Goal: Task Accomplishment & Management: Complete application form

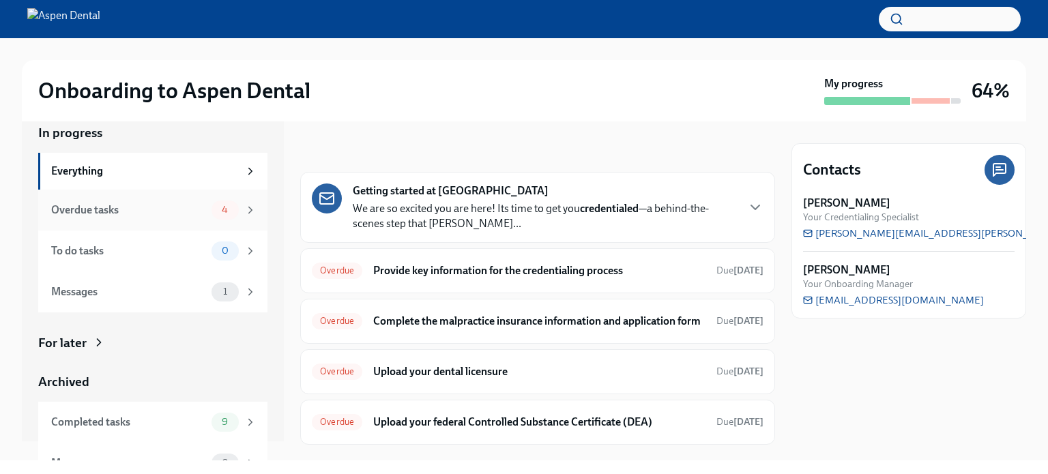
scroll to position [42, 0]
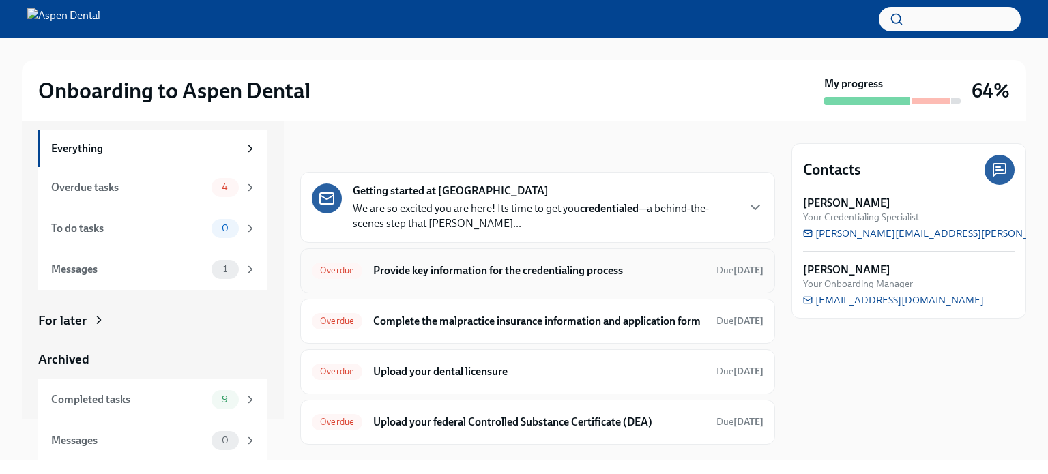
click at [456, 272] on h6 "Provide key information for the credentialing process" at bounding box center [539, 270] width 332 height 15
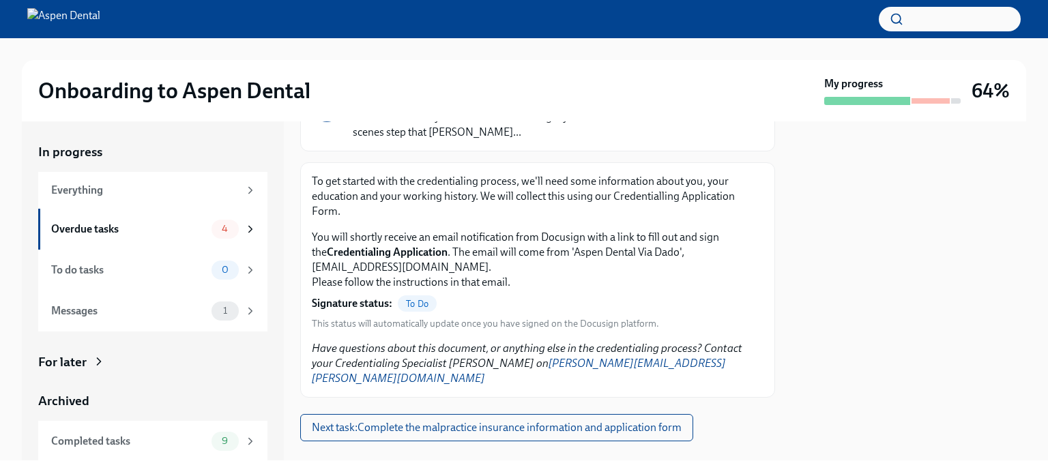
scroll to position [130, 0]
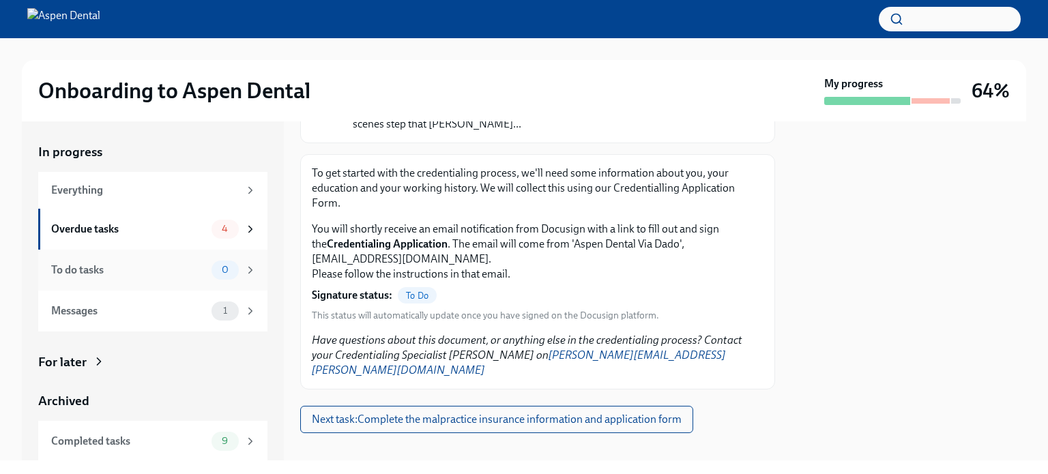
click at [130, 268] on div "To do tasks" at bounding box center [128, 270] width 155 height 15
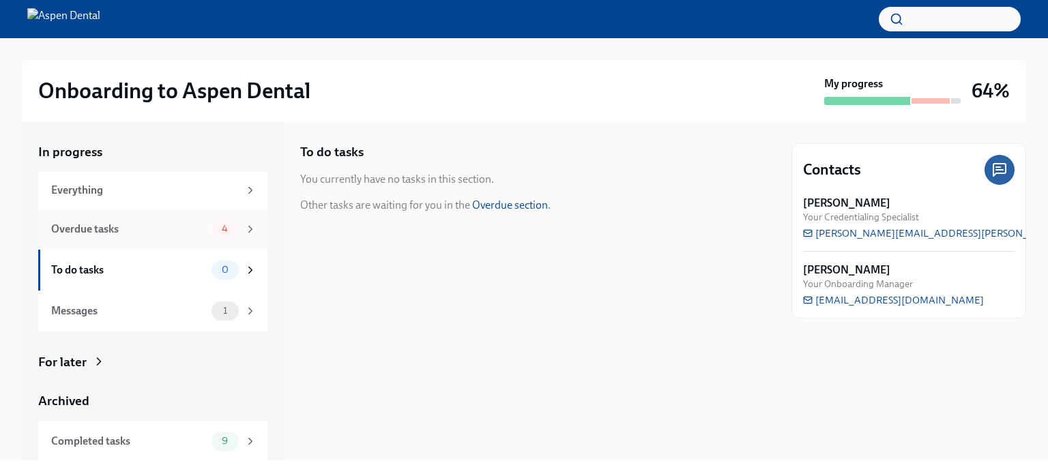
click at [108, 231] on div "Overdue tasks" at bounding box center [128, 229] width 155 height 15
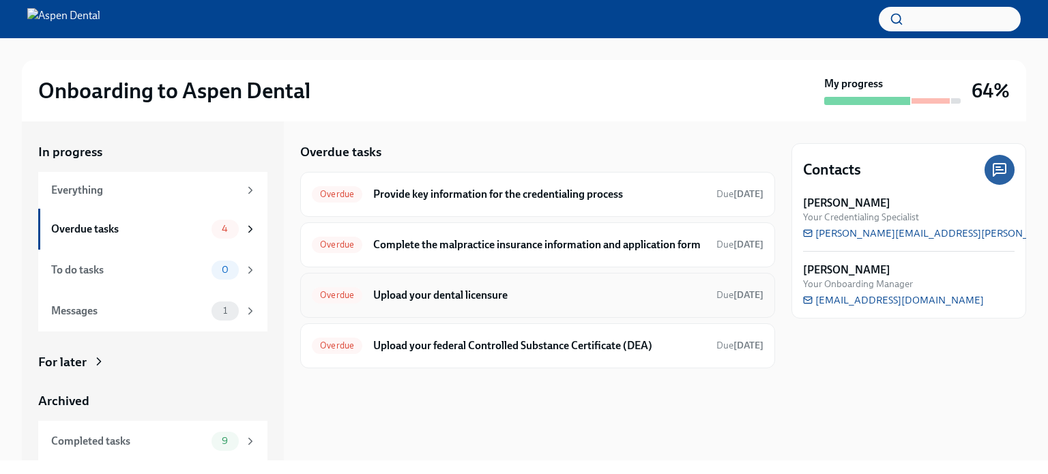
click at [478, 303] on h6 "Upload your dental licensure" at bounding box center [539, 295] width 332 height 15
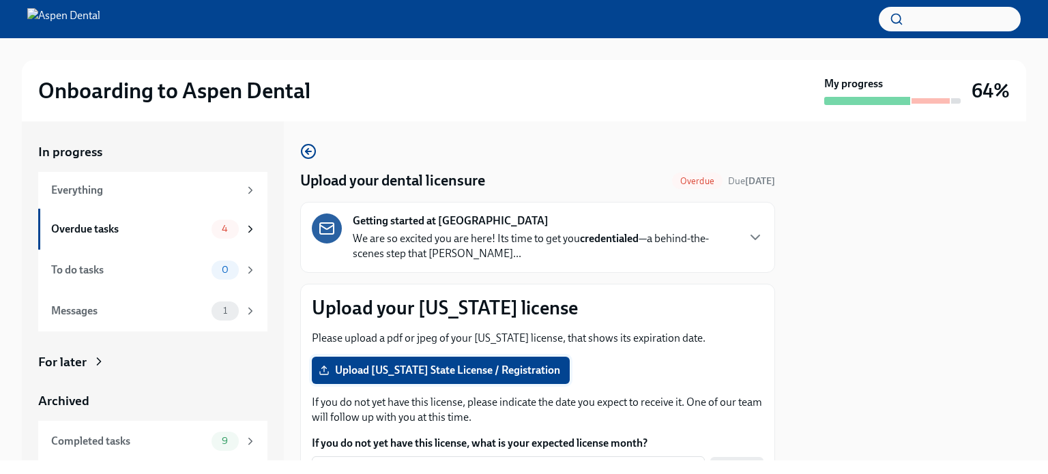
click at [454, 374] on span "Upload [US_STATE] State License / Registration" at bounding box center [440, 371] width 239 height 14
click at [0, 0] on input "Upload [US_STATE] State License / Registration" at bounding box center [0, 0] width 0 height 0
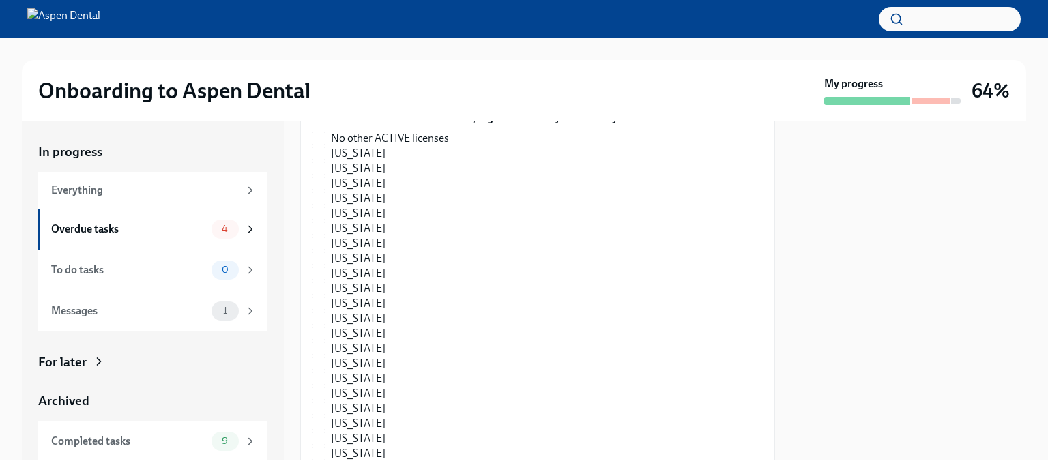
scroll to position [428, 0]
click at [321, 141] on input "No other ACTIVE licenses" at bounding box center [318, 139] width 12 height 12
checkbox input "true"
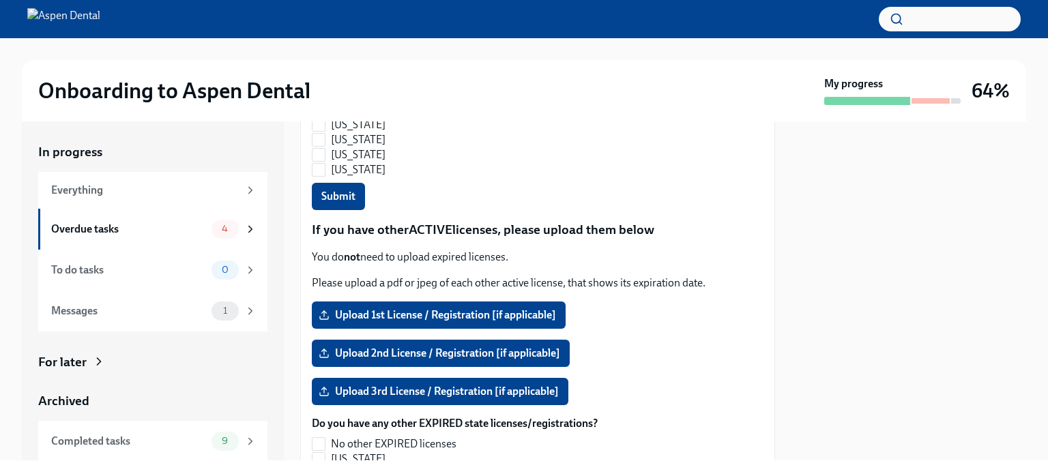
scroll to position [1162, 0]
click at [347, 200] on span "Submit" at bounding box center [338, 197] width 34 height 14
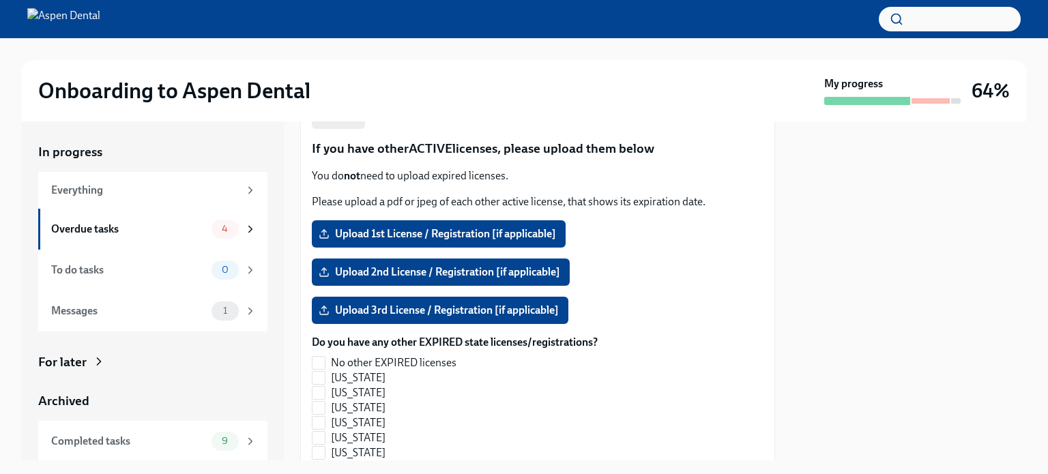
scroll to position [1255, 0]
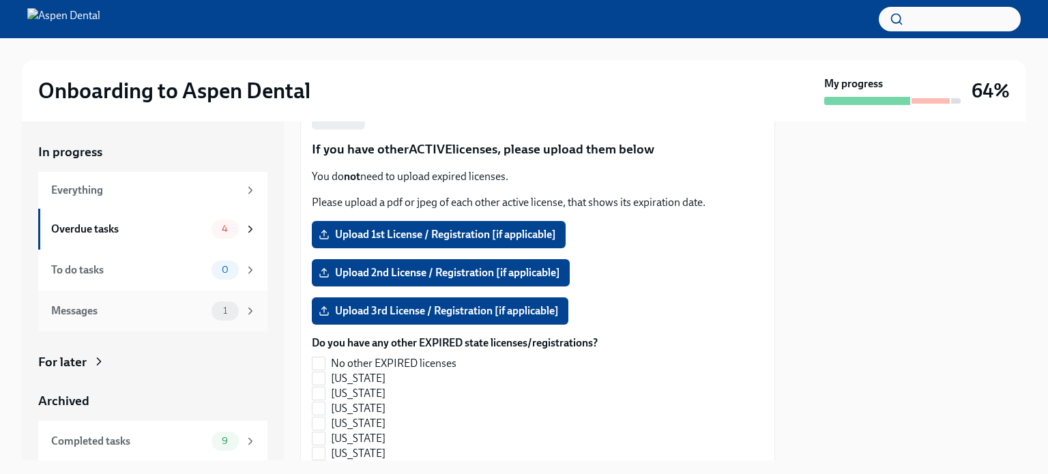
click at [93, 309] on div "Messages" at bounding box center [128, 311] width 155 height 15
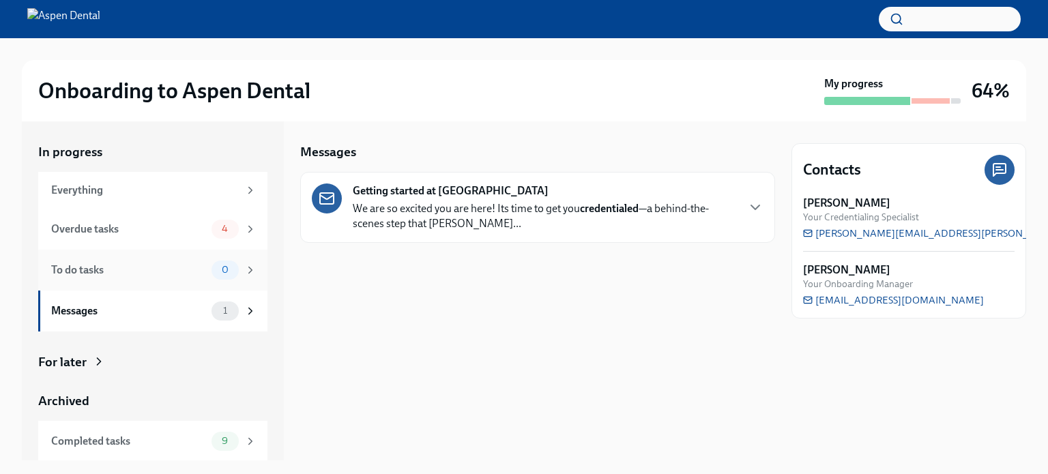
click at [92, 282] on div "To do tasks 0" at bounding box center [152, 270] width 229 height 41
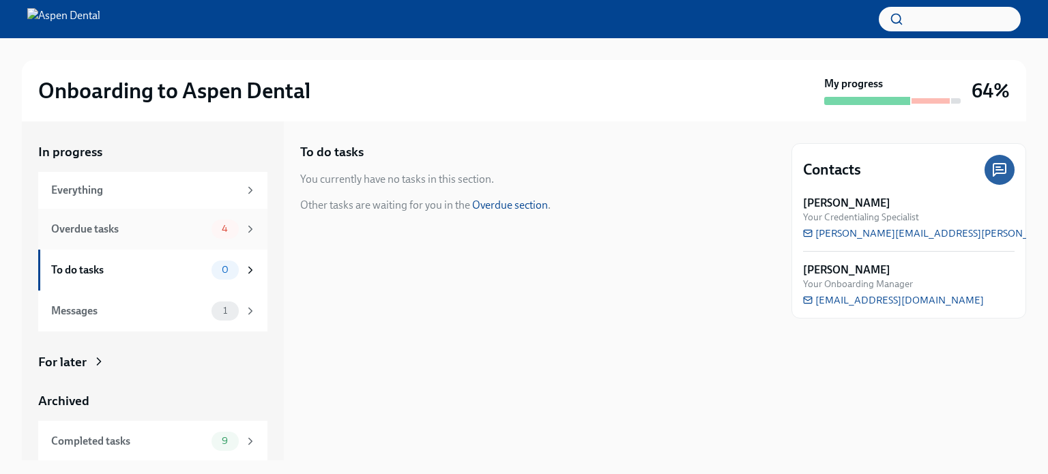
click at [96, 238] on div "Overdue tasks 4" at bounding box center [153, 229] width 205 height 19
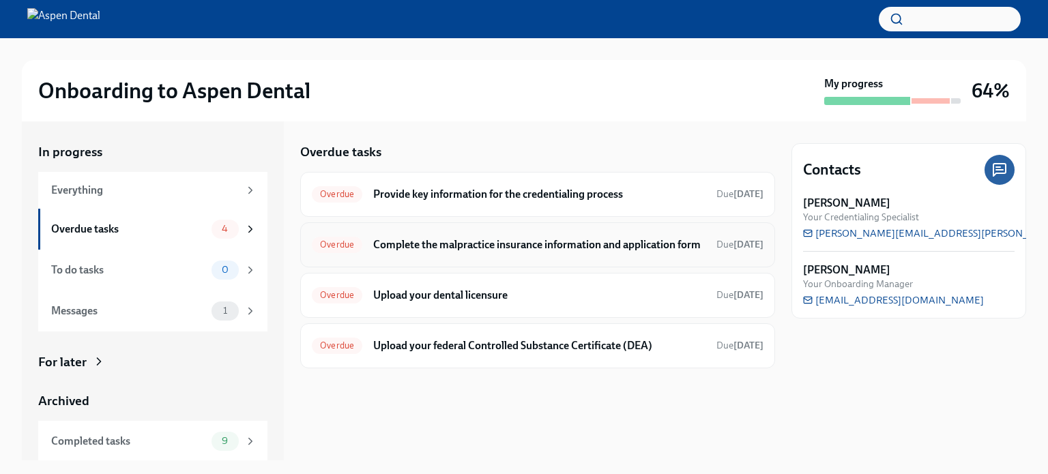
click at [534, 244] on h6 "Complete the malpractice insurance information and application form" at bounding box center [539, 244] width 332 height 15
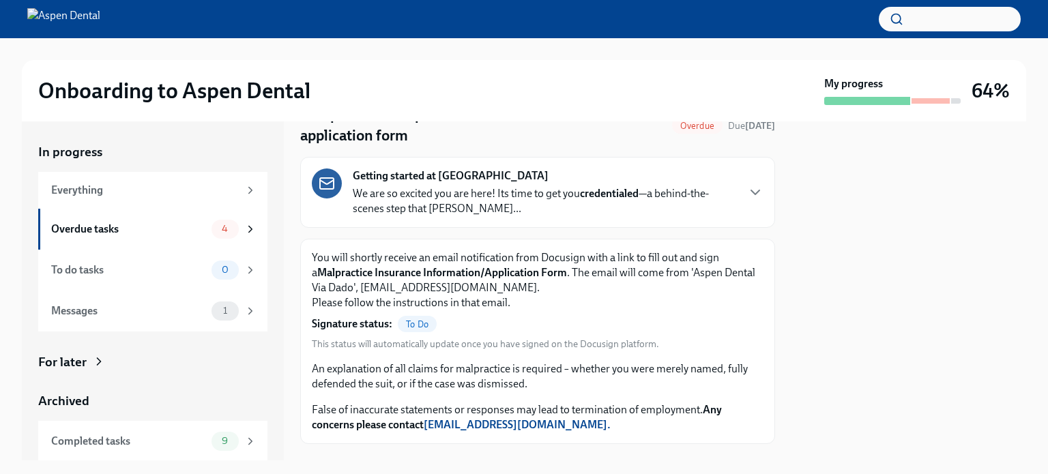
scroll to position [135, 0]
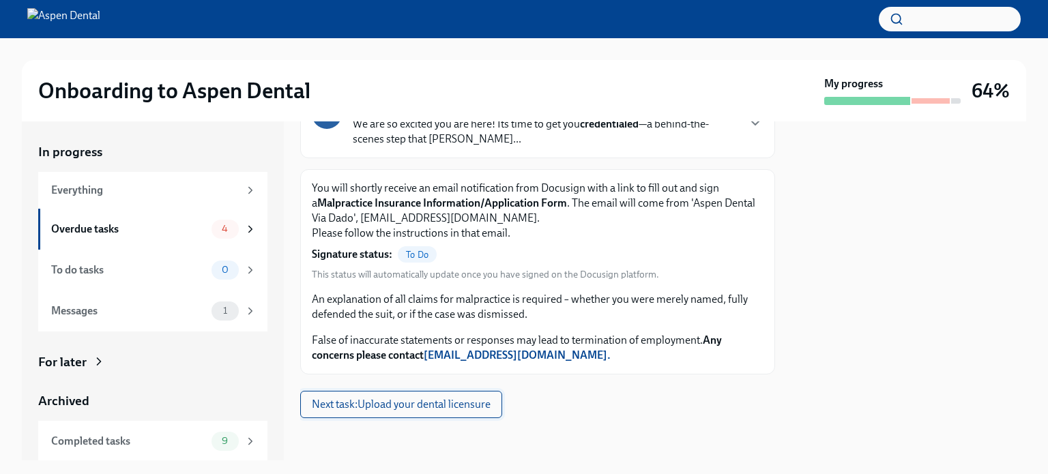
click at [443, 409] on span "Next task : Upload your dental licensure" at bounding box center [401, 405] width 179 height 14
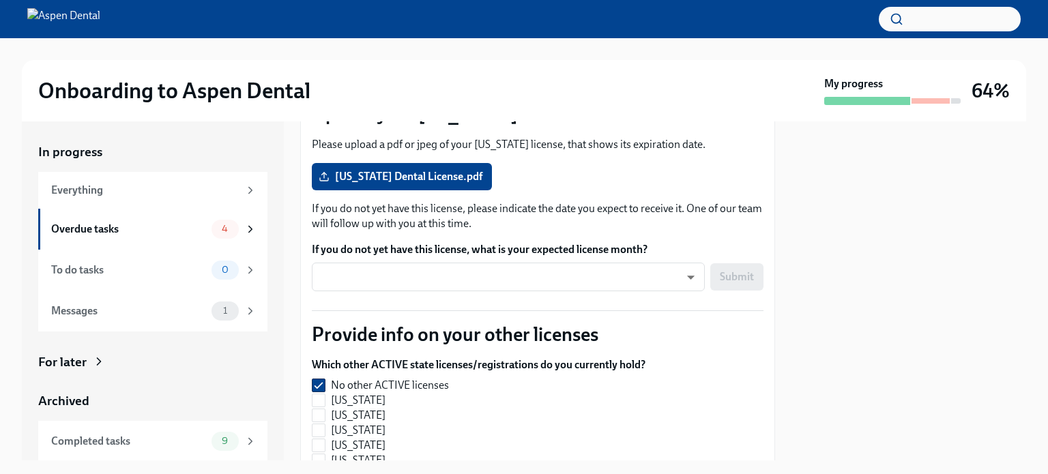
scroll to position [193, 0]
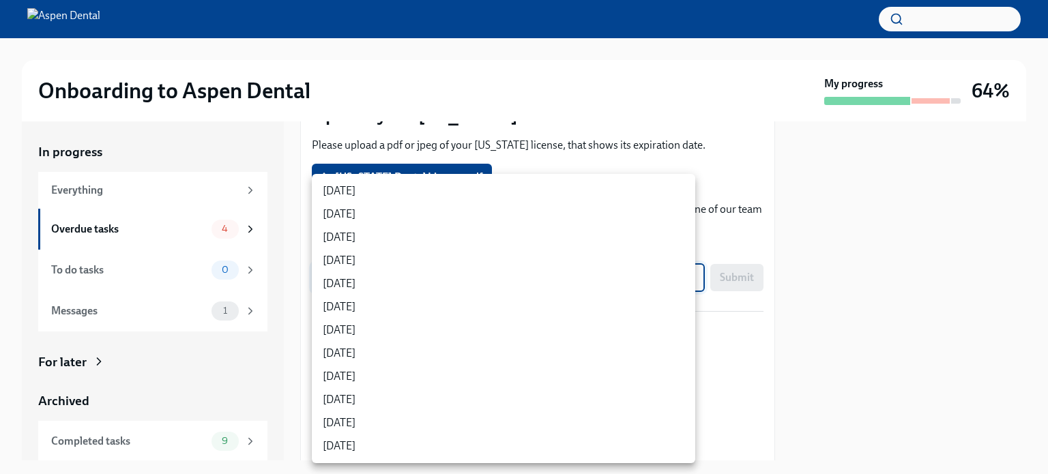
click at [487, 276] on body "Onboarding to Aspen Dental My progress 64% In progress Everything Overdue tasks…" at bounding box center [524, 237] width 1048 height 474
click at [577, 144] on div at bounding box center [524, 237] width 1048 height 474
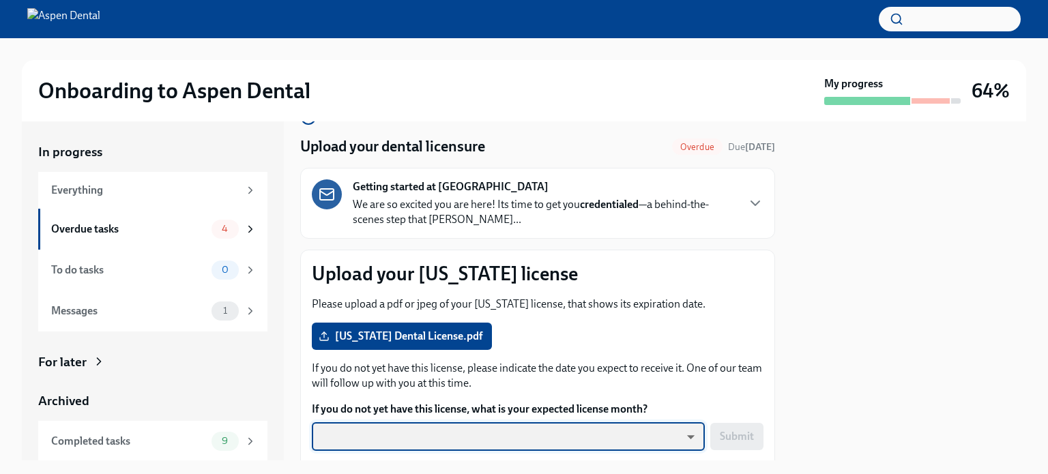
scroll to position [33, 0]
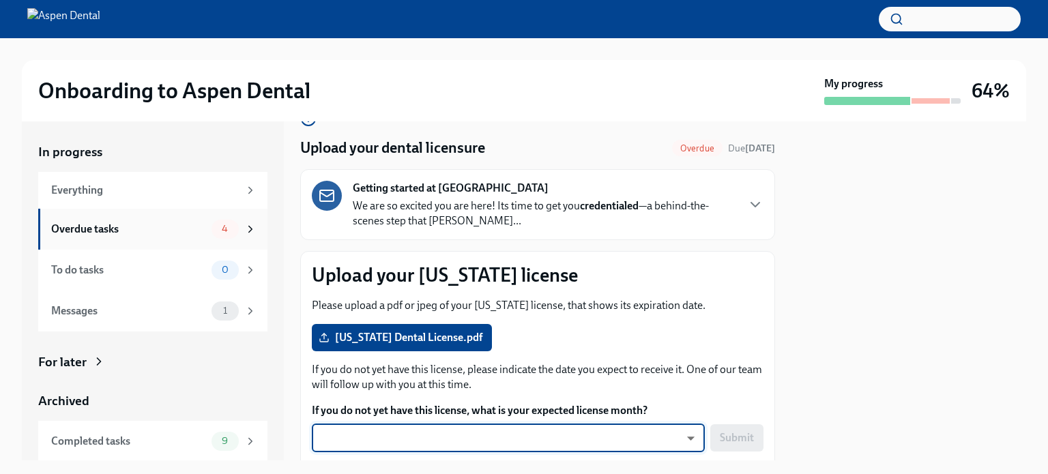
click at [130, 226] on div "Overdue tasks" at bounding box center [128, 229] width 155 height 15
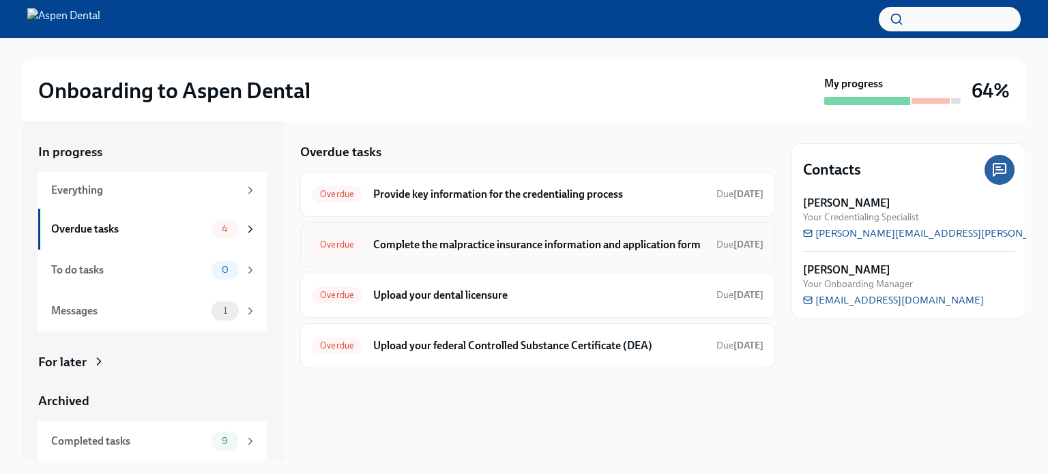
click at [337, 250] on span "Overdue" at bounding box center [337, 244] width 50 height 10
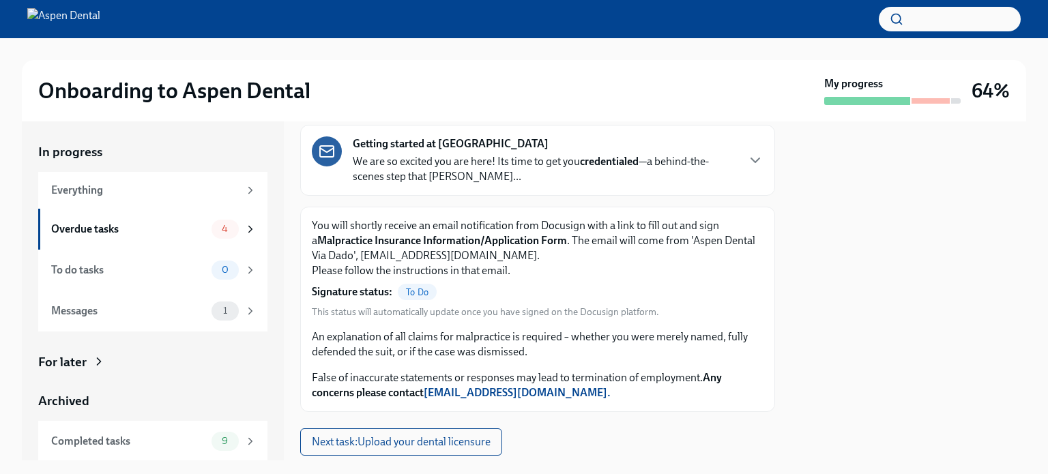
scroll to position [97, 0]
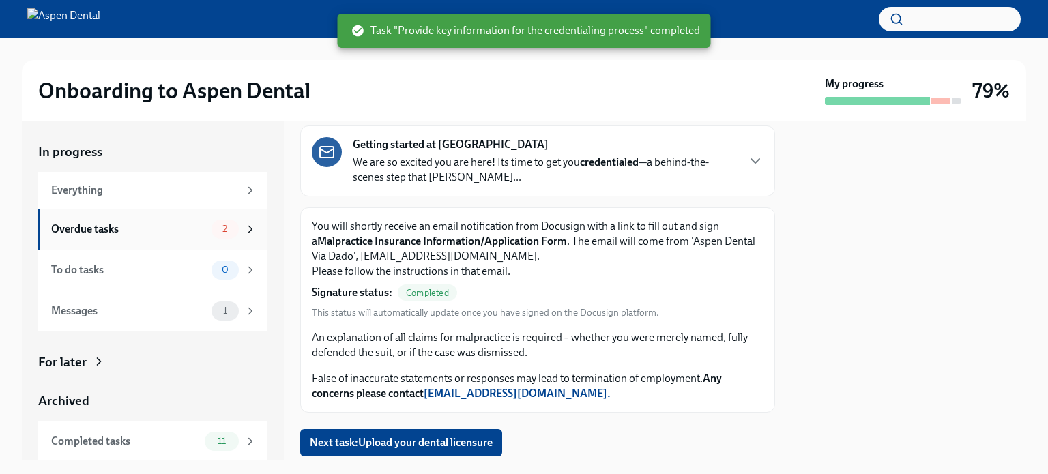
click at [153, 229] on div "Overdue tasks" at bounding box center [128, 229] width 155 height 15
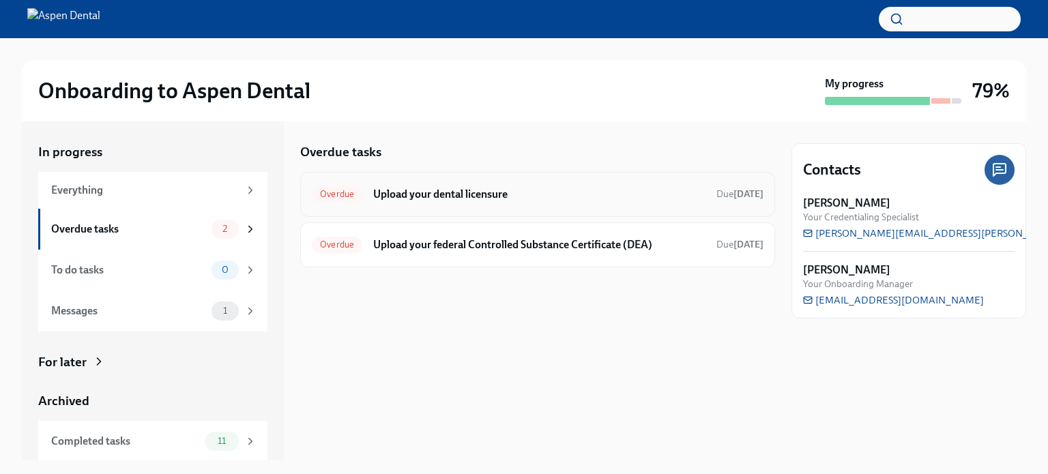
click at [406, 194] on h6 "Upload your dental licensure" at bounding box center [539, 194] width 332 height 15
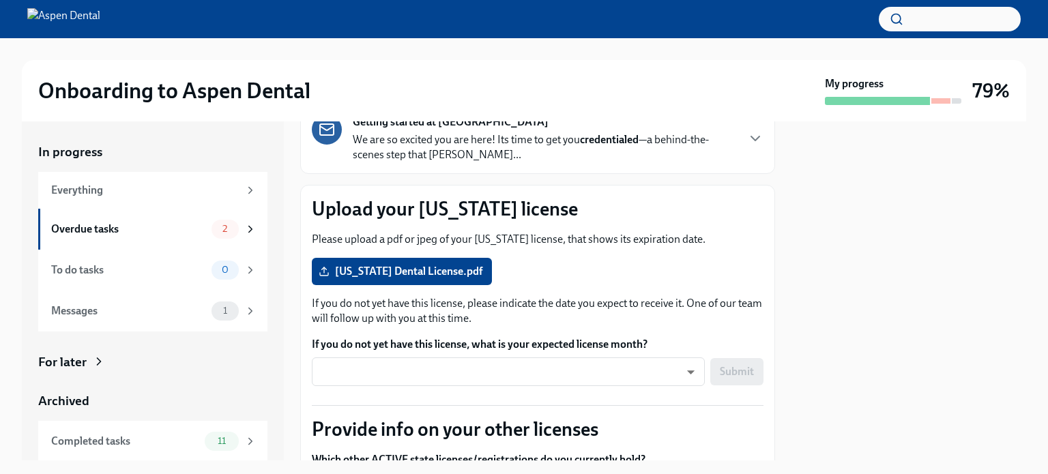
scroll to position [123, 0]
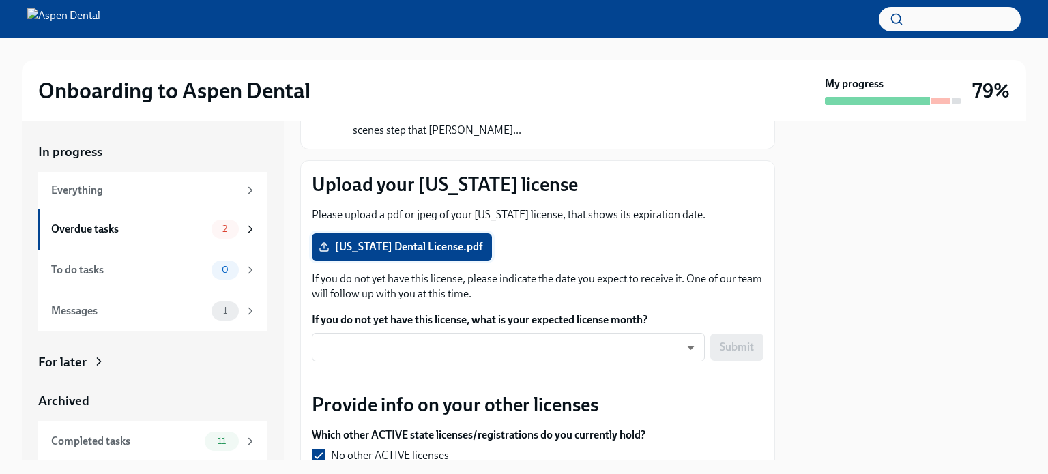
click at [437, 243] on span "[US_STATE] Dental License.pdf" at bounding box center [401, 247] width 161 height 14
click at [0, 0] on input "[US_STATE] Dental License.pdf" at bounding box center [0, 0] width 0 height 0
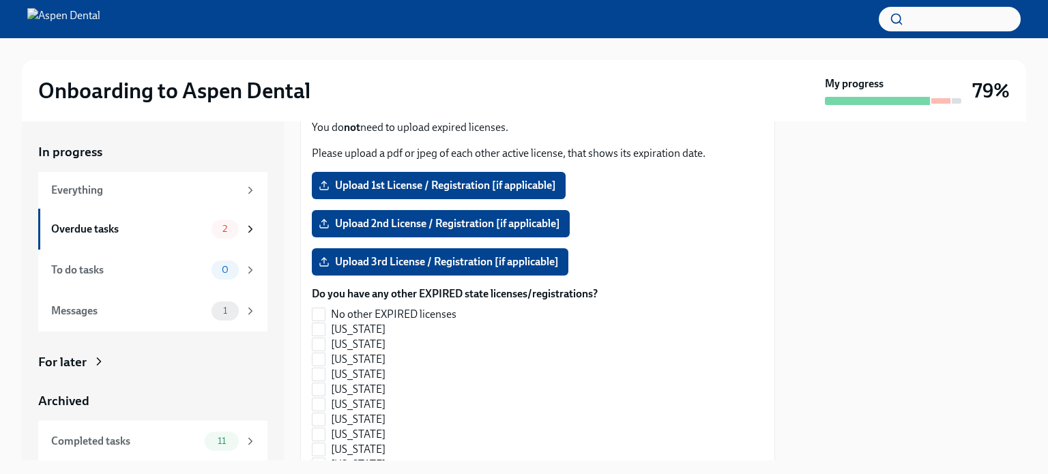
scroll to position [1304, 0]
click at [321, 313] on input "No other EXPIRED licenses" at bounding box center [318, 314] width 12 height 12
checkbox input "true"
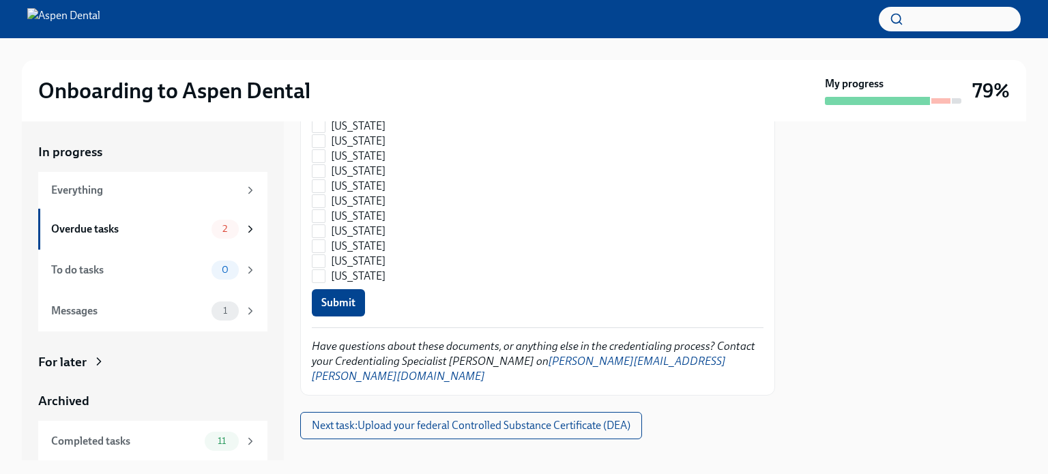
scroll to position [2114, 0]
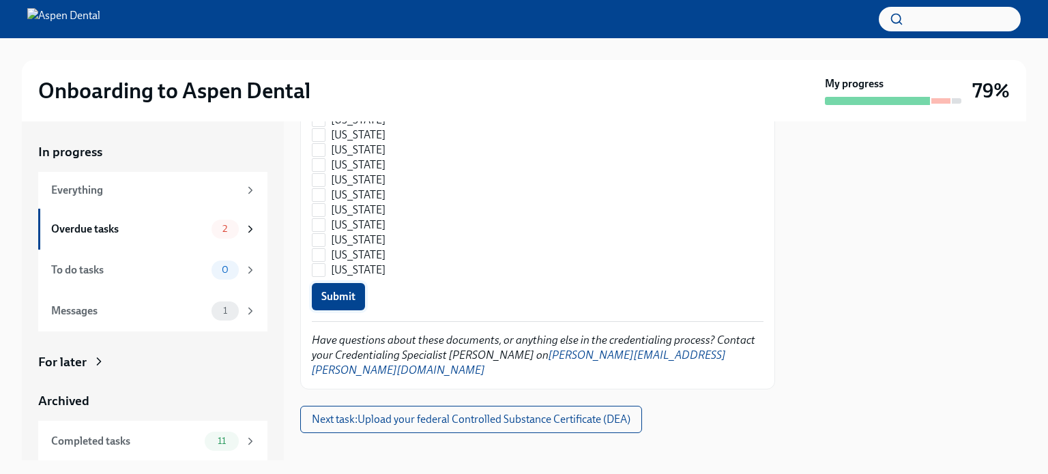
click at [333, 290] on span "Submit" at bounding box center [338, 297] width 34 height 14
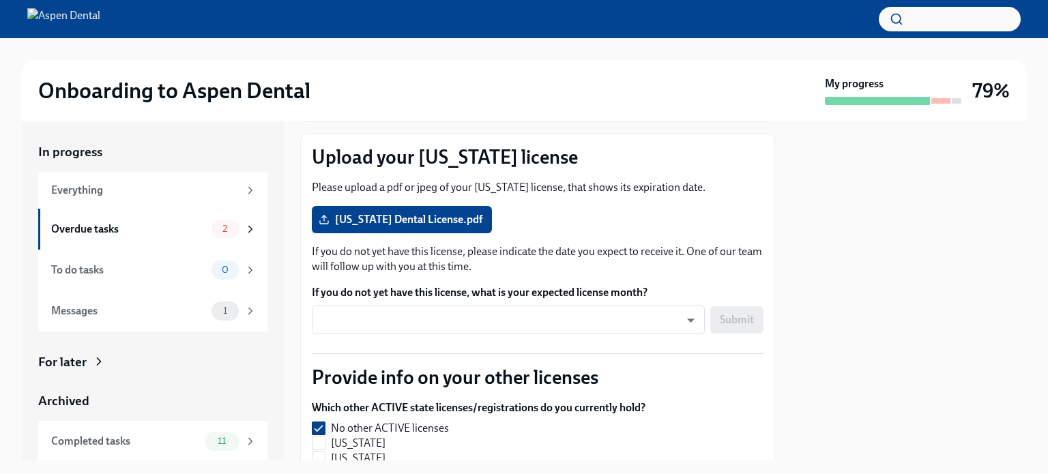
scroll to position [151, 0]
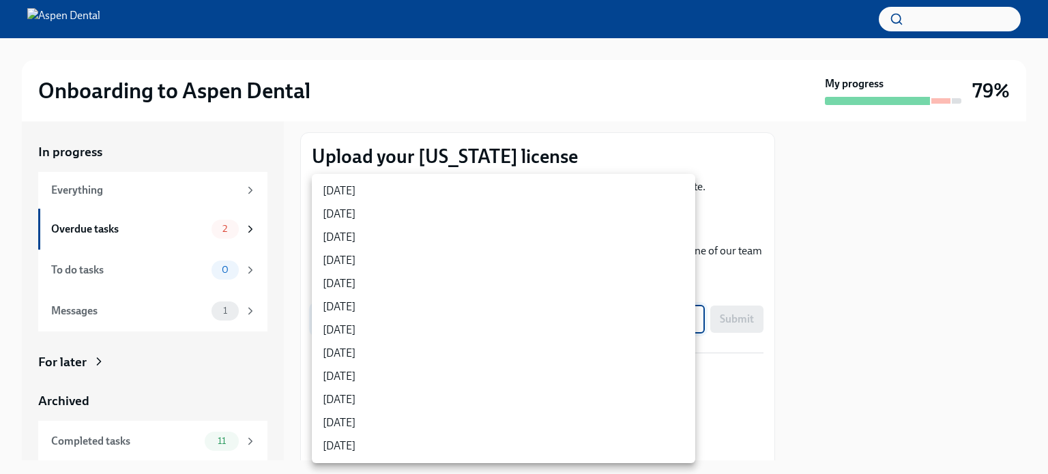
click at [677, 319] on body "Onboarding to Aspen Dental My progress 79% In progress Everything Overdue tasks…" at bounding box center [524, 237] width 1048 height 474
click at [830, 233] on div at bounding box center [524, 237] width 1048 height 474
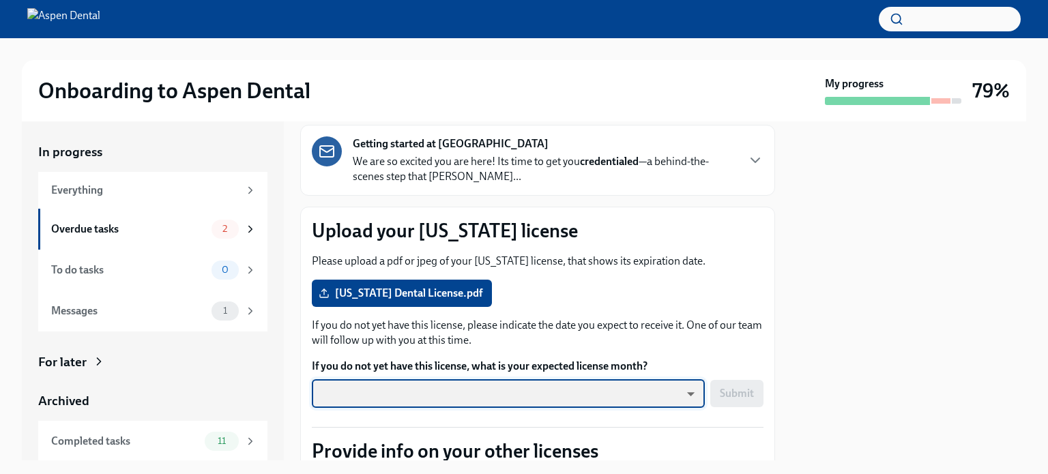
scroll to position [76, 0]
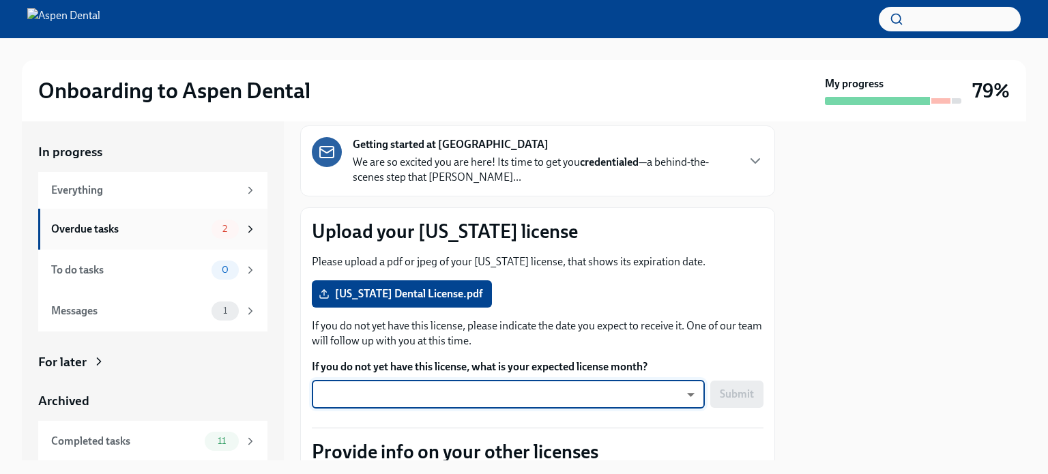
click at [102, 229] on div "Overdue tasks" at bounding box center [128, 229] width 155 height 15
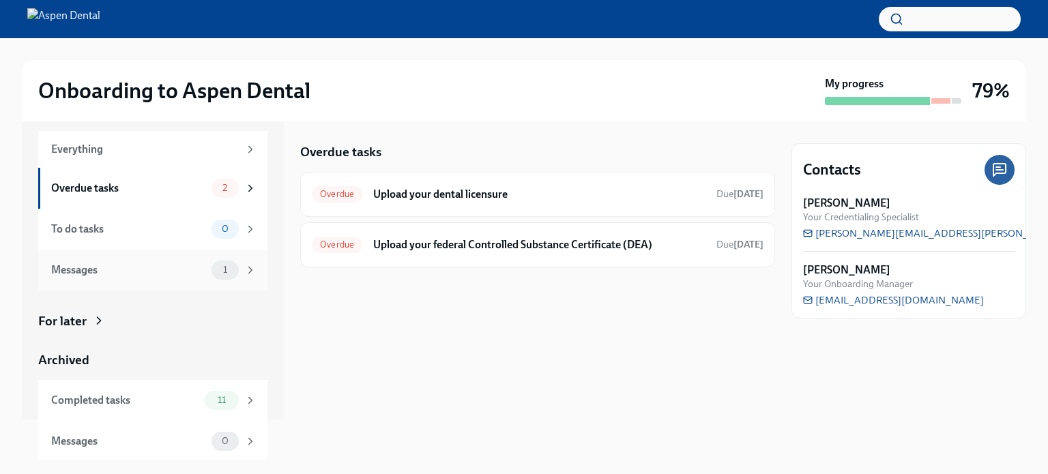
scroll to position [42, 0]
click at [859, 232] on span "[PERSON_NAME][EMAIL_ADDRESS][PERSON_NAME][DOMAIN_NAME]" at bounding box center [973, 233] width 340 height 14
click at [709, 69] on div "Onboarding to Aspen Dental My progress 79%" at bounding box center [524, 90] width 1004 height 61
